Goal: Information Seeking & Learning: Understand process/instructions

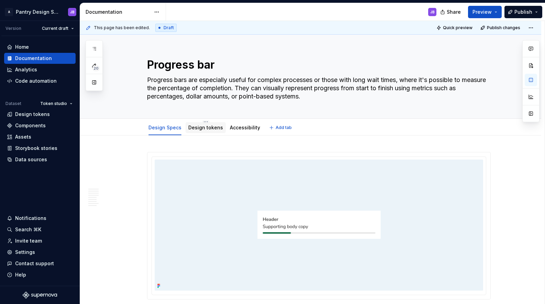
click at [200, 131] on div "Design tokens" at bounding box center [205, 127] width 35 height 7
click at [205, 128] on link "Design tokens" at bounding box center [205, 128] width 35 height 6
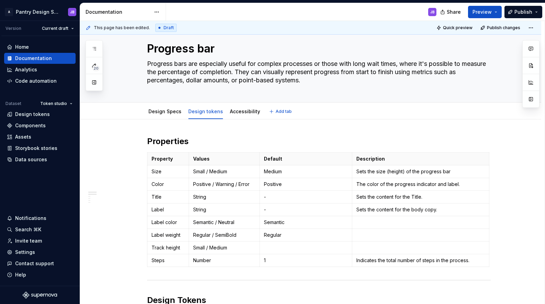
scroll to position [21, 0]
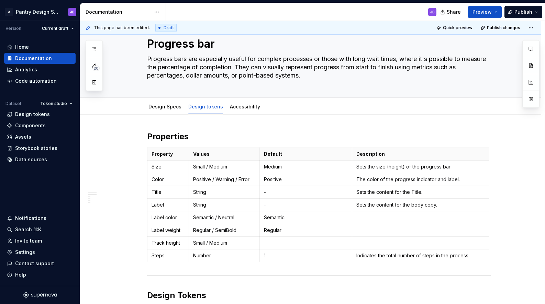
click at [171, 109] on div "Design Specs Design tokens Accessibility" at bounding box center [319, 106] width 352 height 15
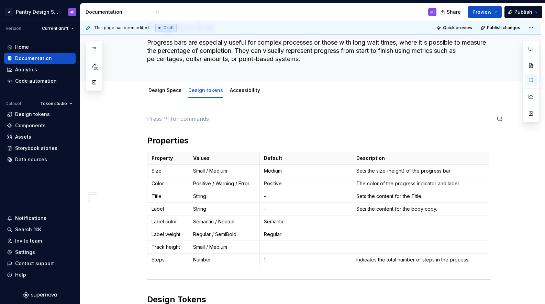
scroll to position [49, 0]
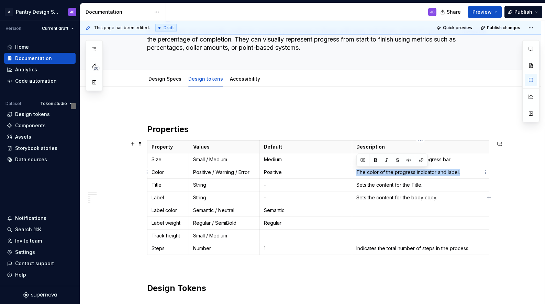
drag, startPoint x: 356, startPoint y: 172, endPoint x: 458, endPoint y: 172, distance: 102.0
click at [458, 172] on p "The color of the progress indicator and label." at bounding box center [420, 172] width 128 height 7
copy p "The color of the progress indicator and label."
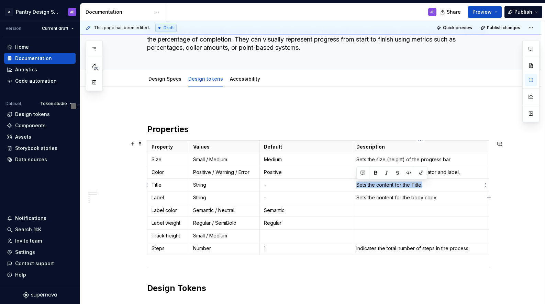
drag, startPoint x: 357, startPoint y: 186, endPoint x: 424, endPoint y: 190, distance: 67.4
click at [424, 190] on td "Sets the content for the Title." at bounding box center [420, 185] width 137 height 13
copy p "Sets the content for the Title."
type textarea "*"
click at [413, 200] on p "Sets the content for the body copy." at bounding box center [420, 197] width 128 height 7
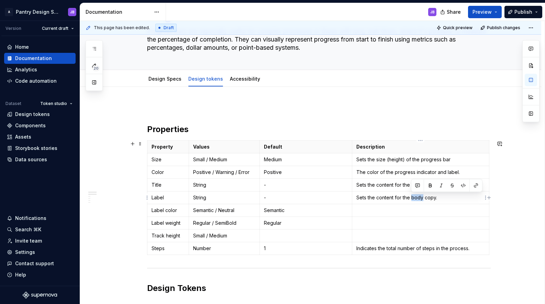
click at [413, 200] on p "Sets the content for the body copy." at bounding box center [420, 197] width 128 height 7
click at [406, 200] on p "Sets the content for the suporting copy." at bounding box center [420, 197] width 128 height 7
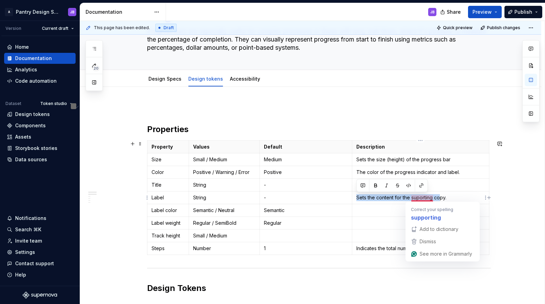
drag, startPoint x: 357, startPoint y: 197, endPoint x: 441, endPoint y: 200, distance: 84.2
click at [441, 200] on p "Sets the content for the suporting copy." at bounding box center [420, 197] width 128 height 7
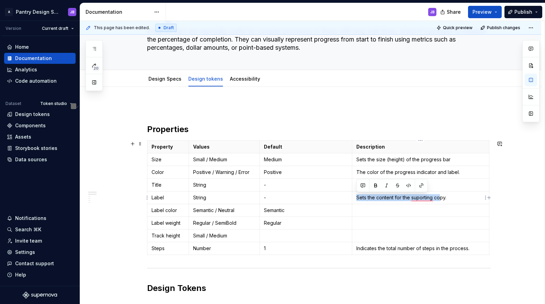
click at [424, 196] on p "Sets the content for the suporting copy." at bounding box center [420, 197] width 128 height 7
drag, startPoint x: 357, startPoint y: 197, endPoint x: 452, endPoint y: 201, distance: 94.9
click at [452, 201] on td "Sets the content for the supporting copy." at bounding box center [420, 198] width 137 height 13
copy p "Sets the content for the supporting copy."
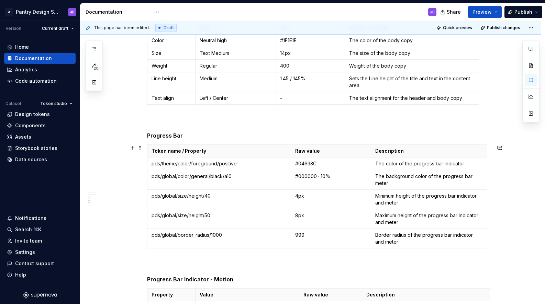
scroll to position [508, 0]
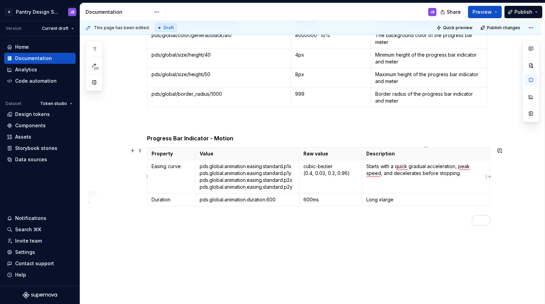
click at [398, 169] on p "Starts with a quick gradual acceleration, peak speed, and decelerates before st…" at bounding box center [425, 170] width 119 height 14
click at [379, 186] on td "Starts with a quick gradual acceleration, peaks at speed, and decelerates befor…" at bounding box center [426, 176] width 128 height 33
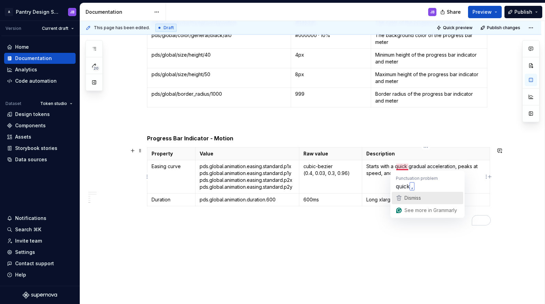
click at [409, 200] on span "Dismiss" at bounding box center [412, 198] width 16 height 6
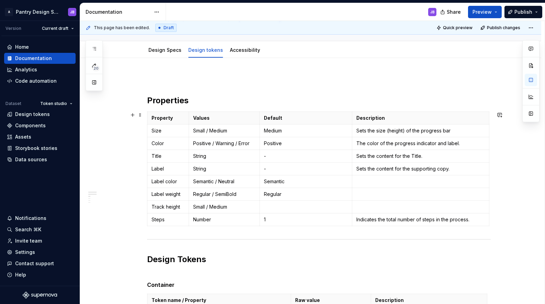
scroll to position [81, 0]
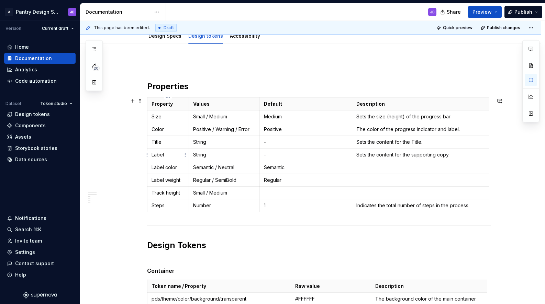
click at [155, 157] on p "Label" at bounding box center [167, 154] width 33 height 7
click at [199, 154] on p "String" at bounding box center [224, 154] width 62 height 7
type textarea "*"
